Goal: Transaction & Acquisition: Subscribe to service/newsletter

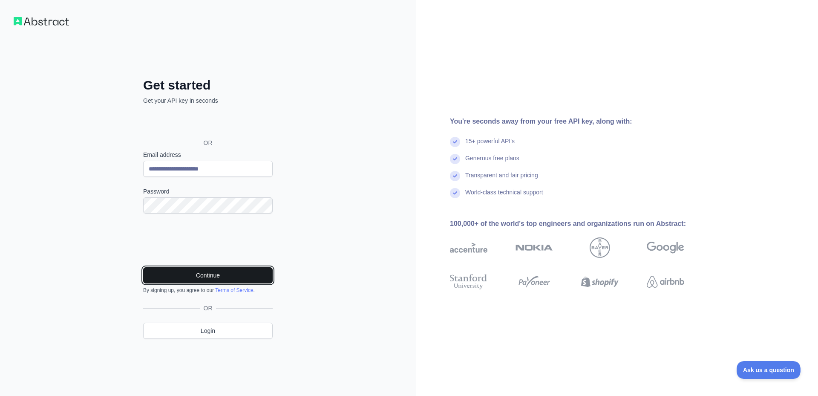
click at [196, 274] on button "Continue" at bounding box center [207, 275] width 129 height 16
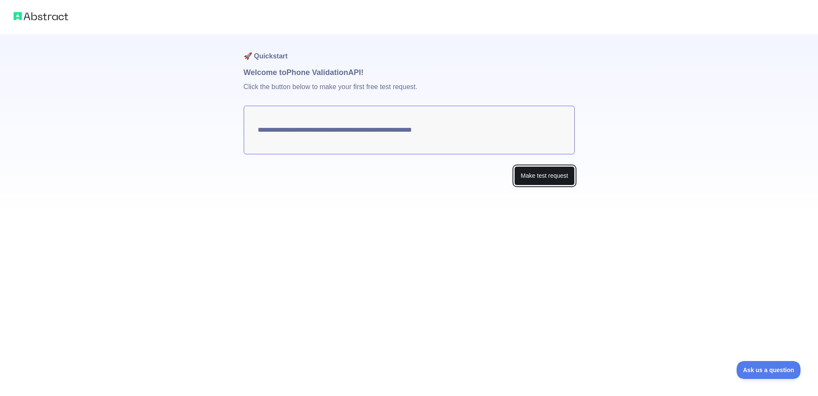
click at [539, 173] on button "Make test request" at bounding box center [544, 175] width 60 height 19
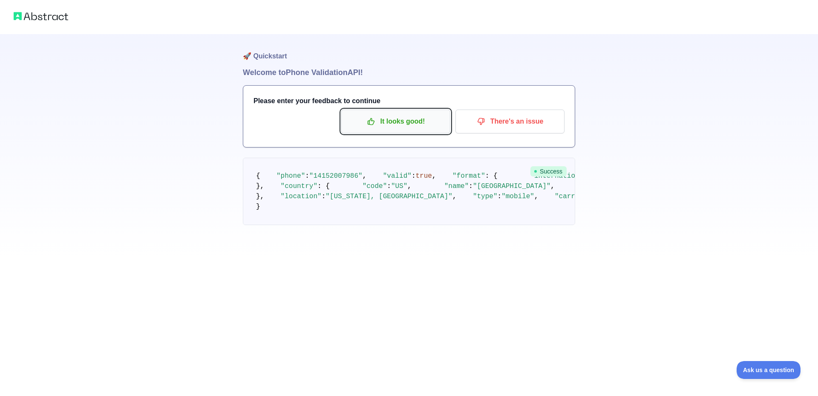
click at [403, 121] on p "It looks good!" at bounding box center [395, 121] width 96 height 14
